Goal: Task Accomplishment & Management: Manage account settings

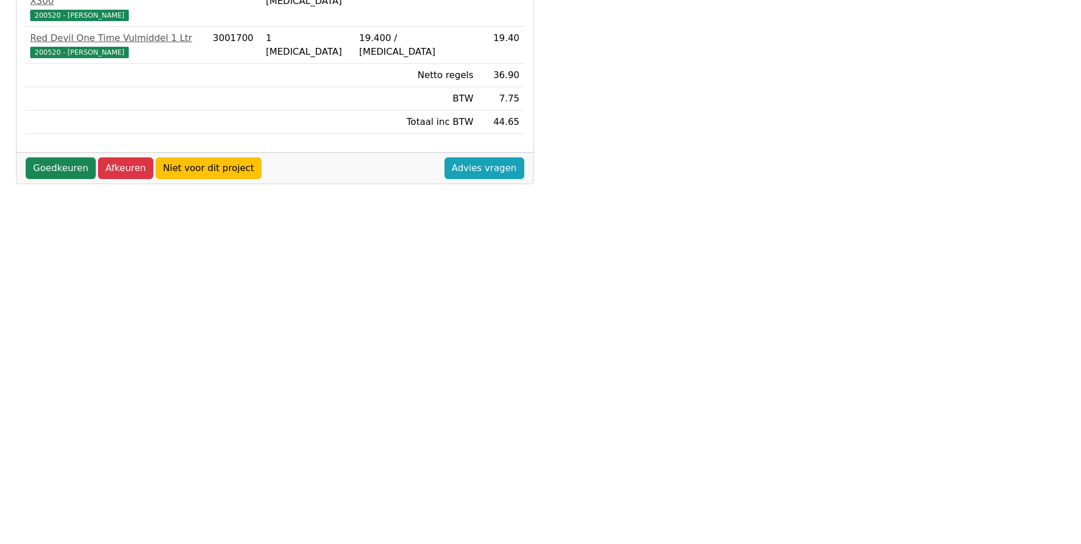
scroll to position [301, 0]
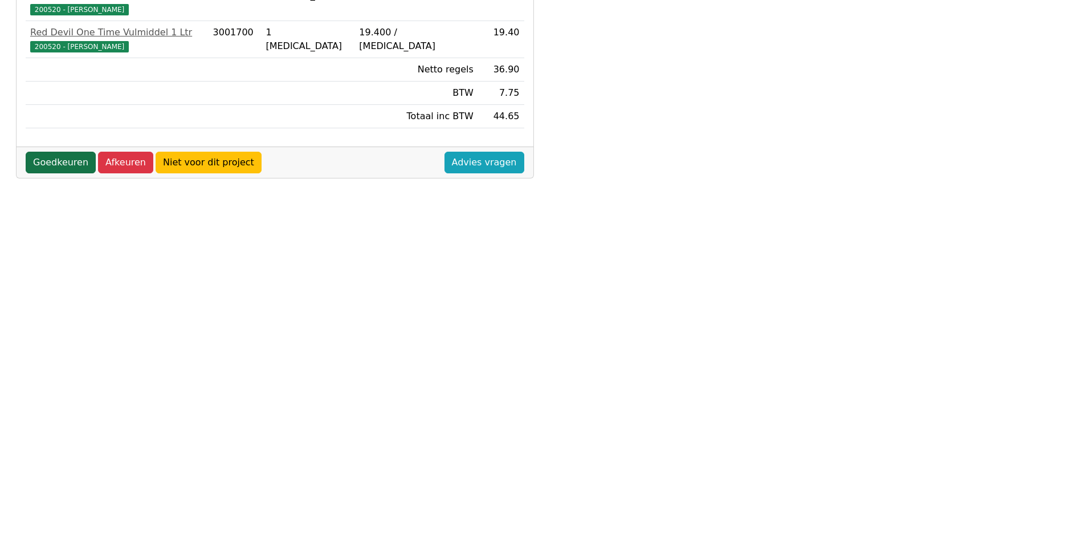
click at [46, 152] on link "Goedkeuren" at bounding box center [61, 163] width 70 height 22
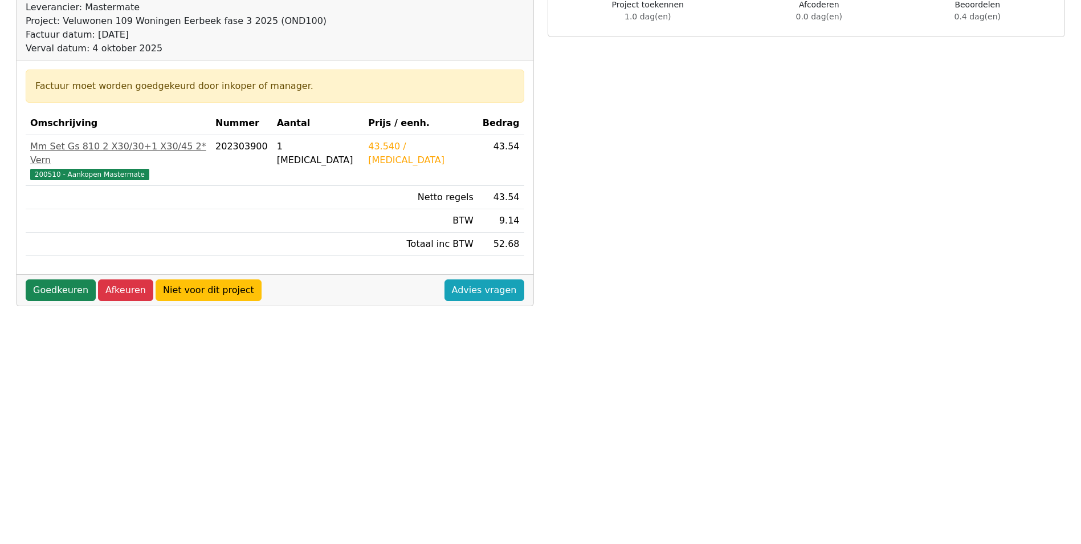
scroll to position [114, 0]
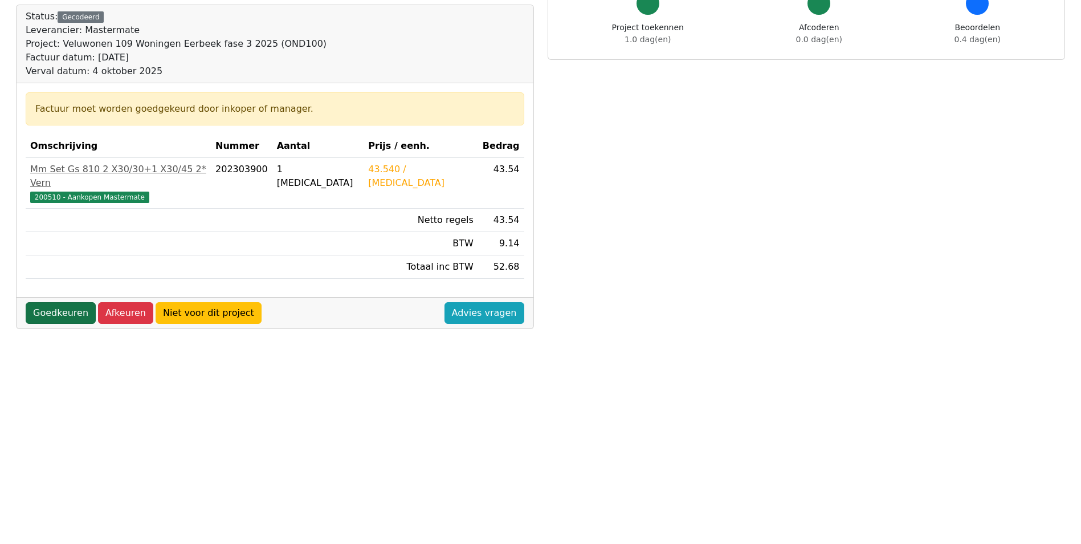
click at [49, 302] on link "Goedkeuren" at bounding box center [61, 313] width 70 height 22
